Goal: Information Seeking & Learning: Learn about a topic

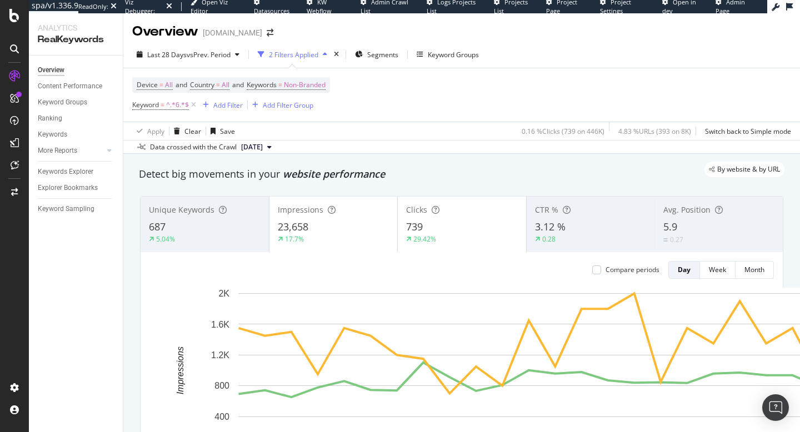
scroll to position [866, 0]
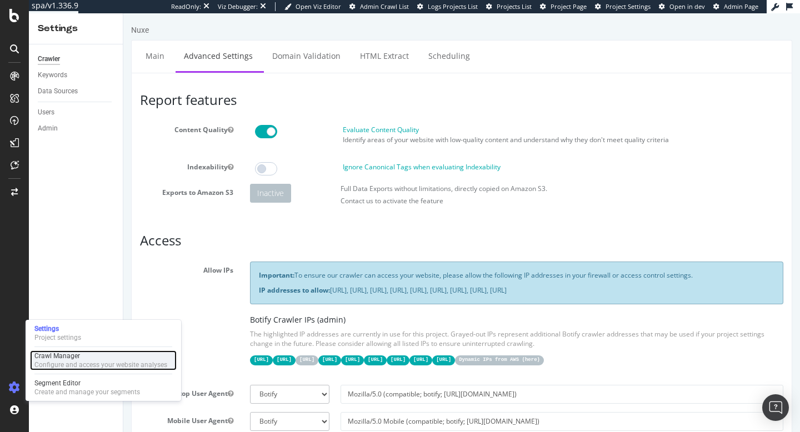
click at [49, 358] on div "Crawl Manager" at bounding box center [100, 356] width 133 height 9
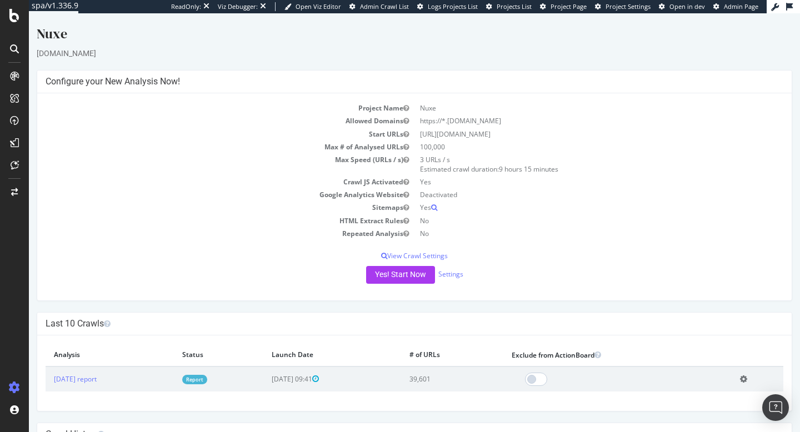
scroll to position [102, 0]
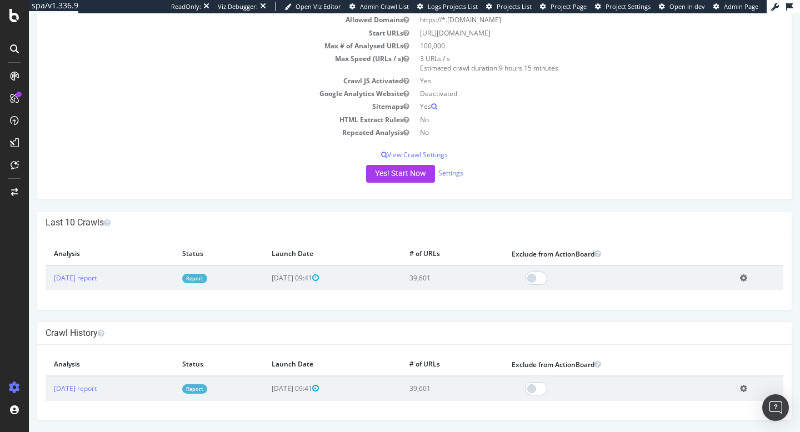
click at [230, 395] on td "Report" at bounding box center [219, 388] width 90 height 25
click at [207, 387] on link "Report" at bounding box center [194, 389] width 25 height 9
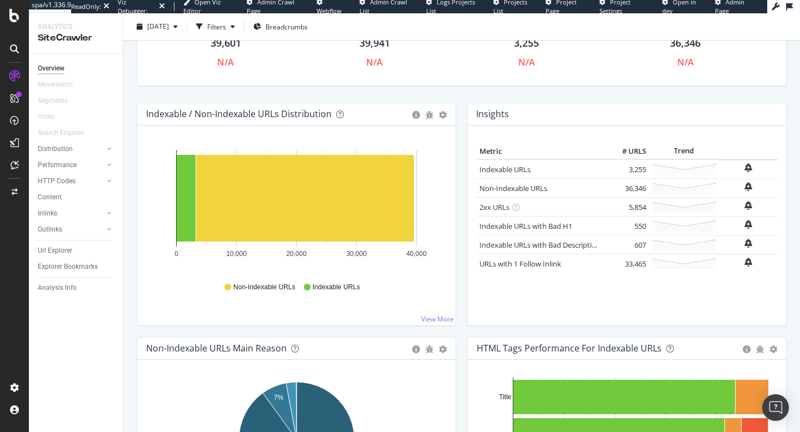
scroll to position [123, 0]
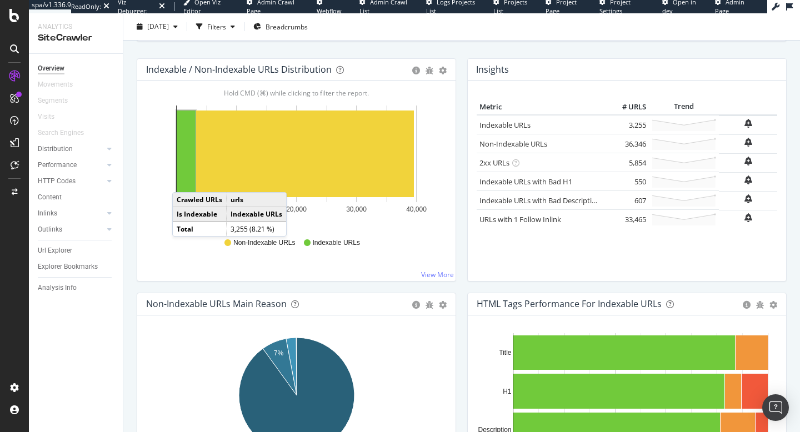
drag, startPoint x: 187, startPoint y: 193, endPoint x: 183, endPoint y: 181, distance: 12.3
click at [183, 181] on rect "A chart." at bounding box center [186, 154] width 19 height 87
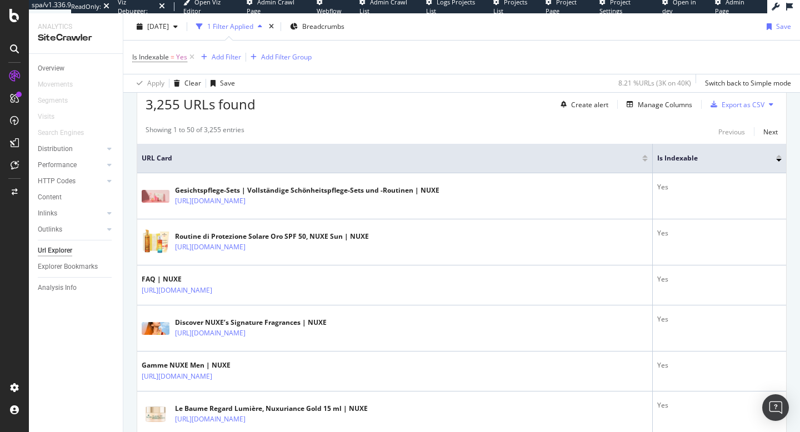
scroll to position [207, 0]
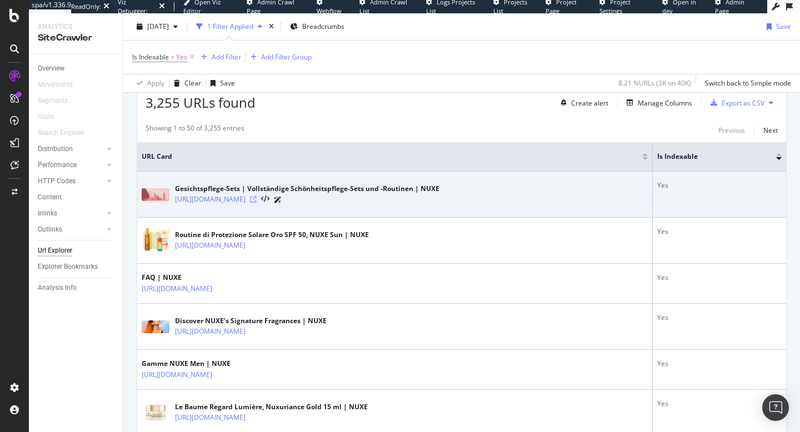
click at [257, 201] on icon at bounding box center [253, 199] width 7 height 7
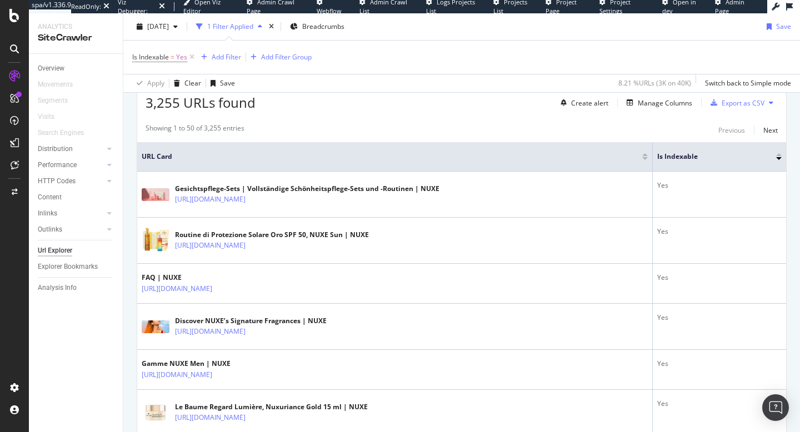
scroll to position [21, 0]
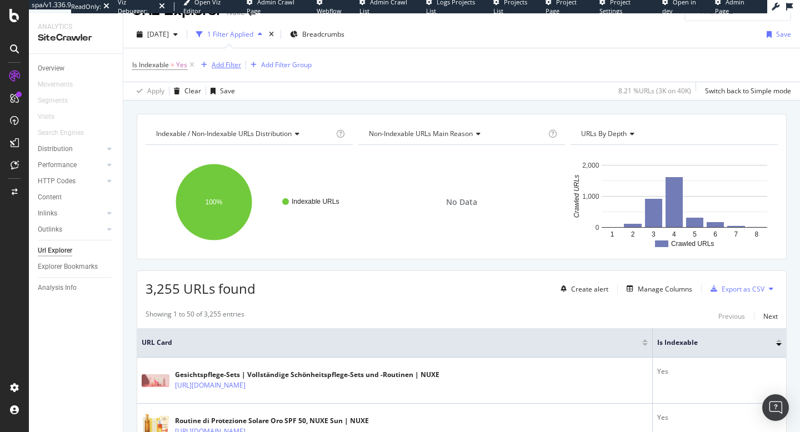
click at [222, 67] on div "Add Filter" at bounding box center [226, 64] width 29 height 9
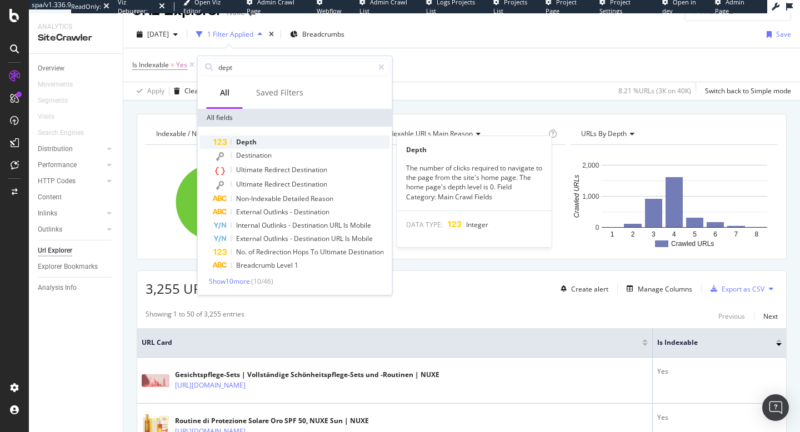
type input "dept"
click at [248, 142] on span "Depth" at bounding box center [246, 141] width 21 height 9
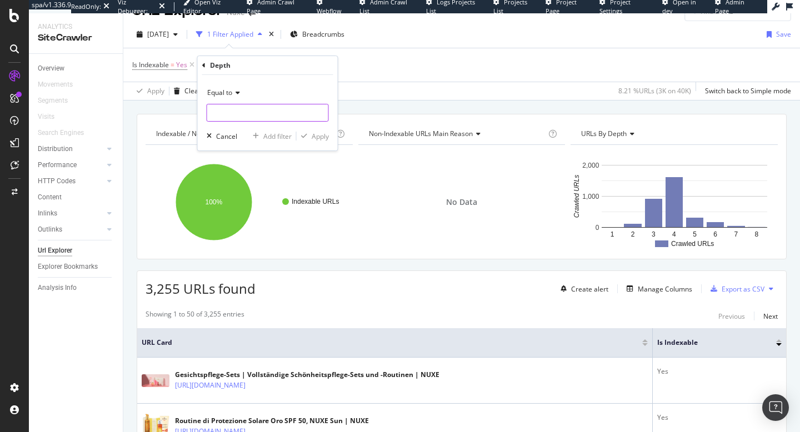
click at [241, 114] on input "number" at bounding box center [268, 113] width 122 height 18
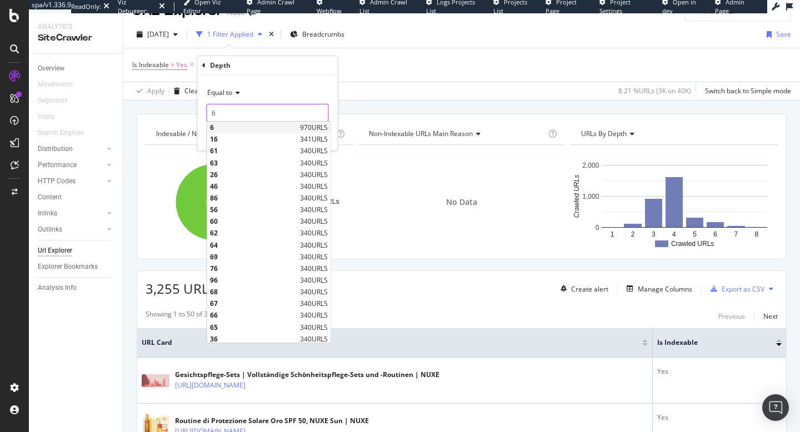
type input "6"
click at [316, 131] on span "970 URLS" at bounding box center [314, 127] width 28 height 9
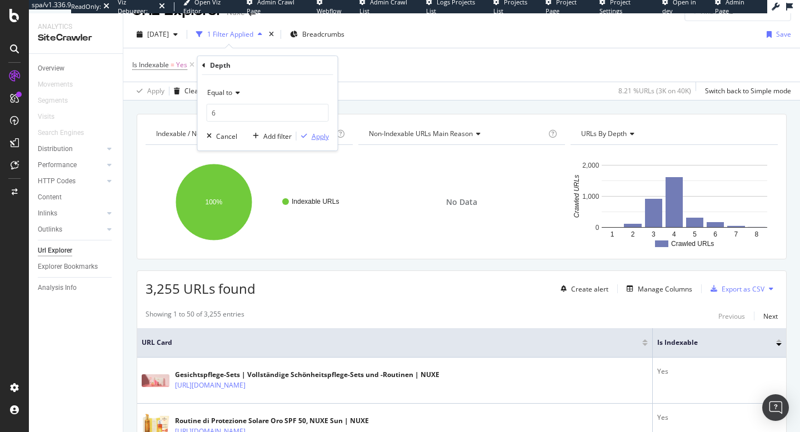
click at [320, 135] on div "Apply" at bounding box center [320, 136] width 17 height 9
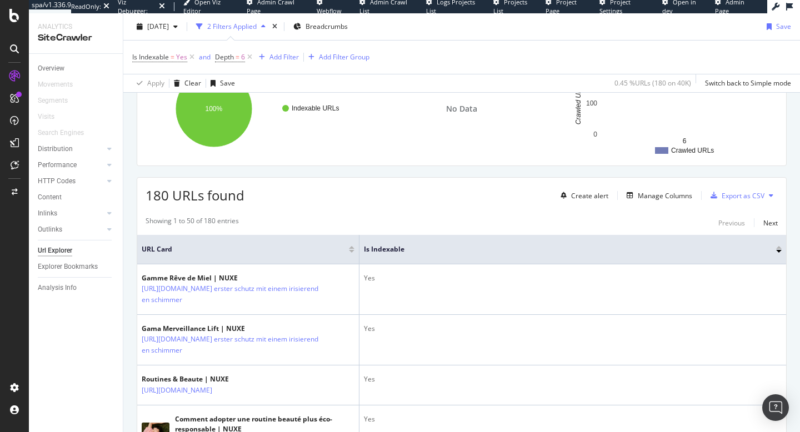
scroll to position [156, 0]
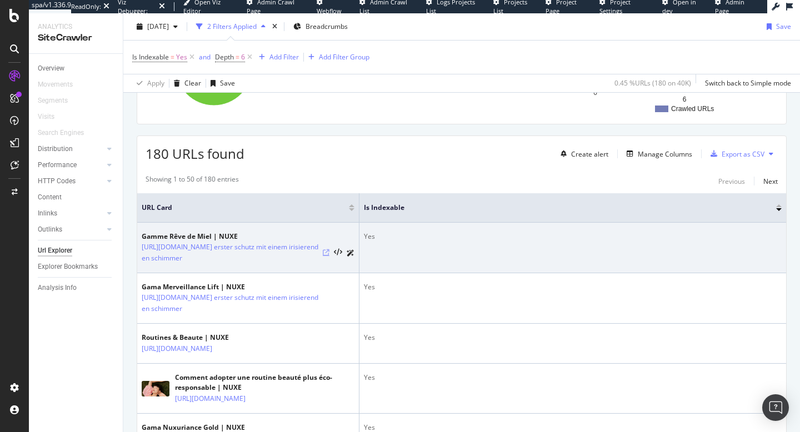
click at [325, 251] on icon at bounding box center [326, 253] width 7 height 7
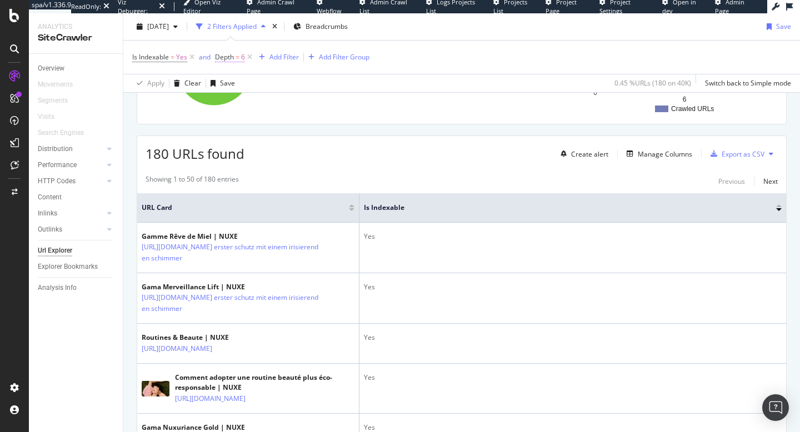
click at [230, 57] on span "Depth" at bounding box center [224, 56] width 19 height 9
click at [263, 97] on input "6" at bounding box center [286, 103] width 122 height 18
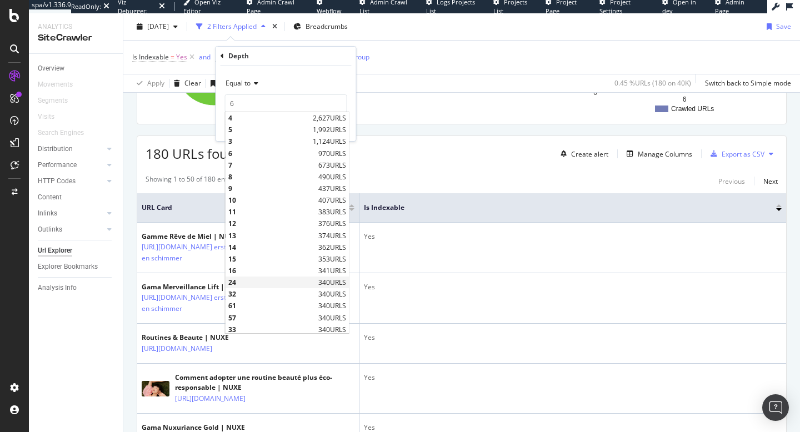
click at [238, 283] on span "24" at bounding box center [271, 282] width 87 height 9
type input "24"
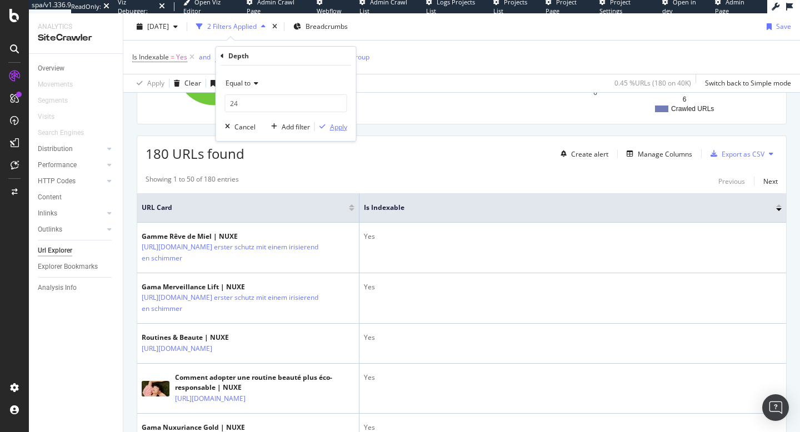
click at [334, 122] on div "Apply" at bounding box center [338, 126] width 17 height 9
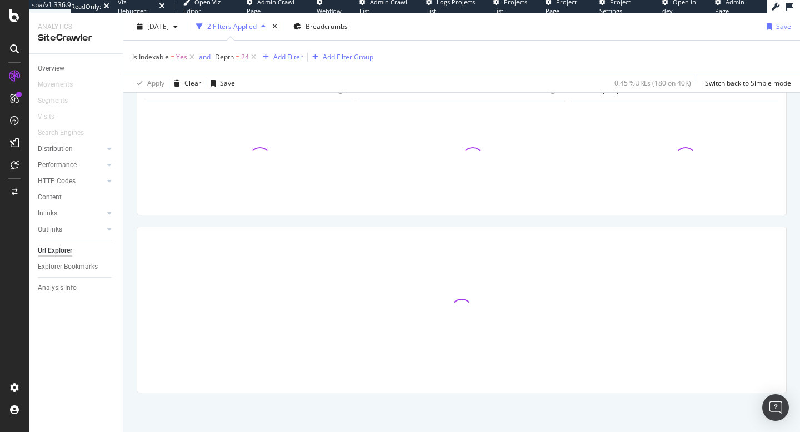
scroll to position [64, 0]
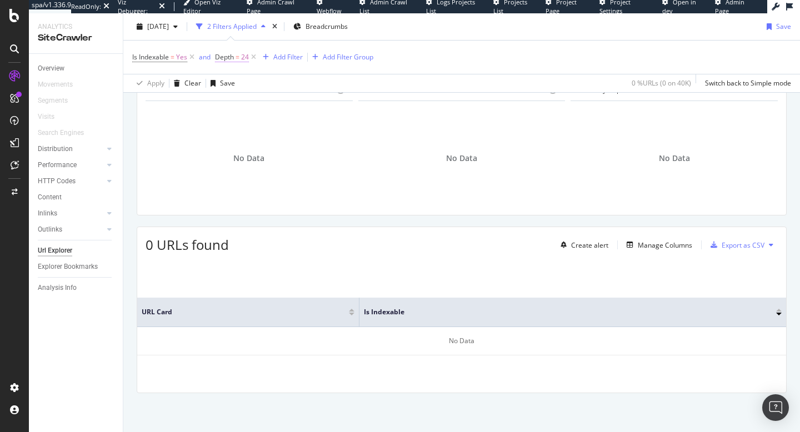
click at [242, 64] on span "24" at bounding box center [245, 57] width 8 height 16
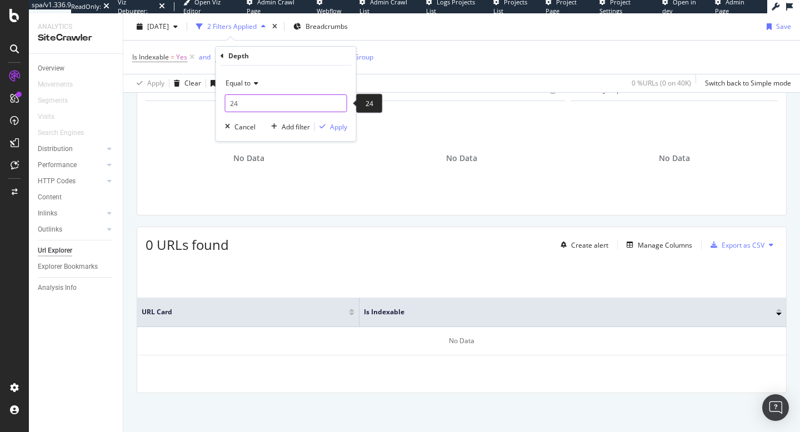
click at [246, 101] on input "24" at bounding box center [286, 103] width 122 height 18
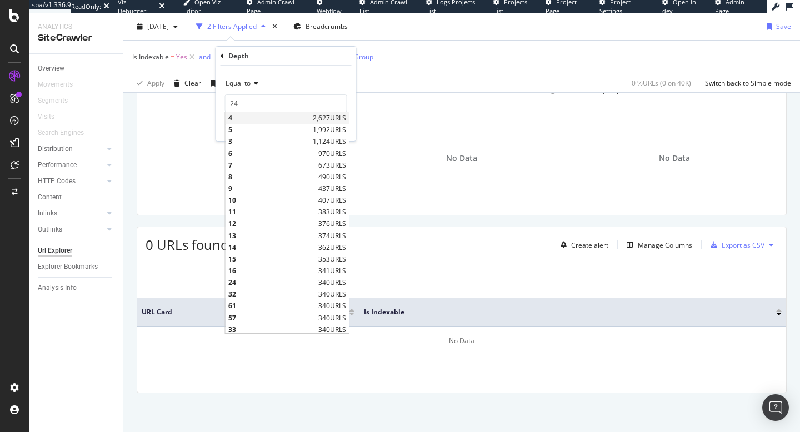
click at [253, 119] on span "4" at bounding box center [269, 117] width 82 height 9
type input "4"
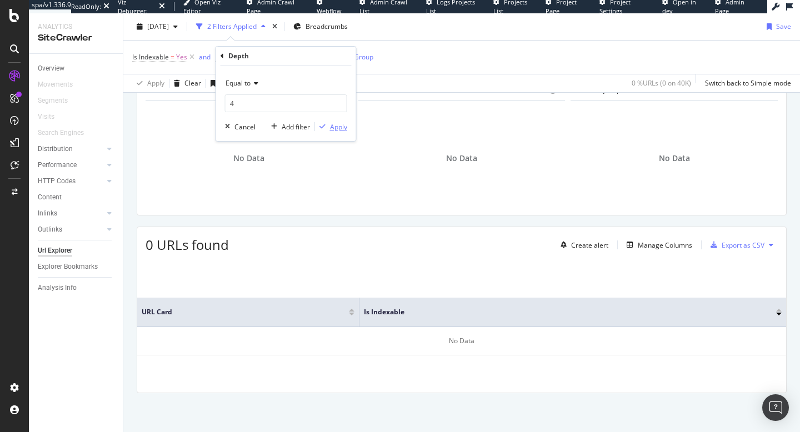
click at [339, 129] on div "Apply" at bounding box center [338, 126] width 17 height 9
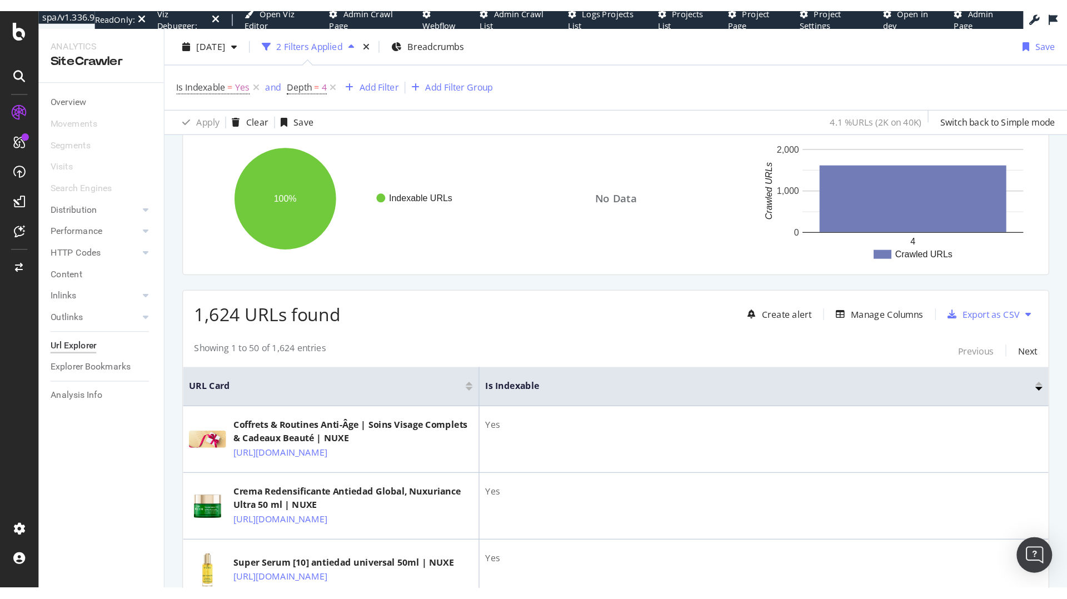
scroll to position [136, 0]
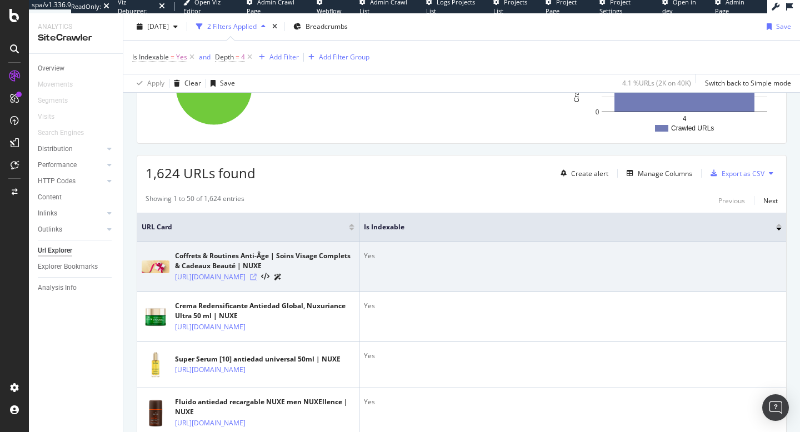
click at [257, 281] on icon at bounding box center [253, 277] width 7 height 7
